Goal: Task Accomplishment & Management: Use online tool/utility

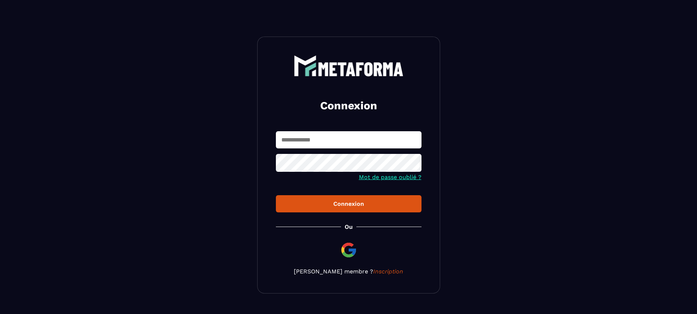
click at [317, 142] on input "text" at bounding box center [349, 139] width 146 height 17
type input "**********"
click at [414, 162] on icon at bounding box center [414, 164] width 8 height 7
click at [361, 203] on div "Connexion" at bounding box center [349, 204] width 134 height 7
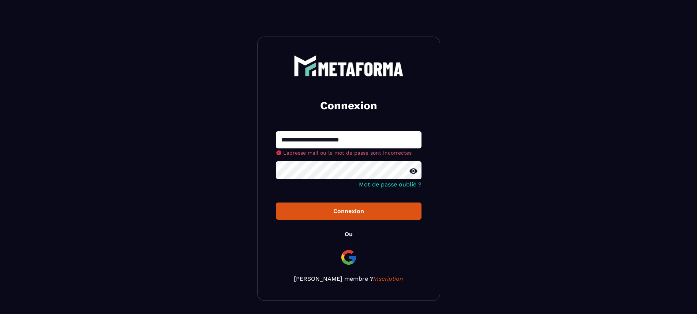
click at [276, 203] on button "Connexion" at bounding box center [349, 211] width 146 height 17
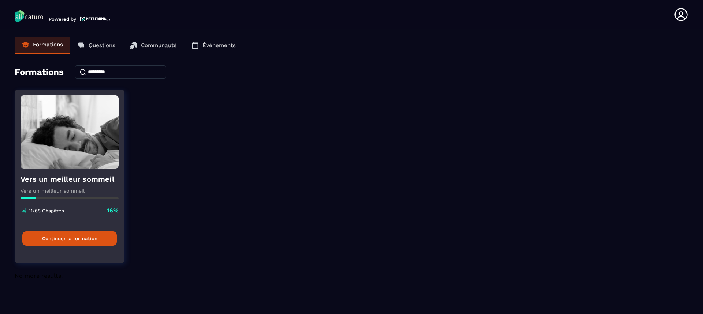
click at [67, 237] on button "Continuer la formation" at bounding box center [69, 239] width 94 height 14
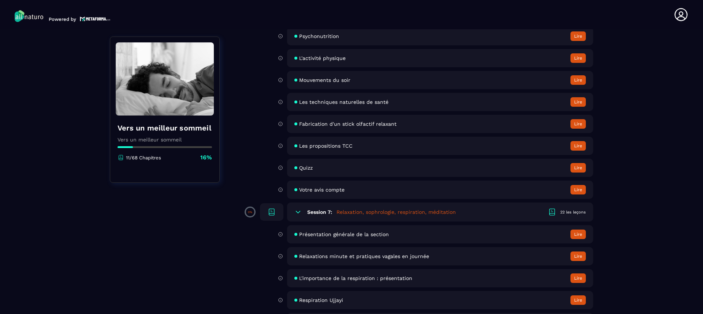
scroll to position [989, 0]
